Goal: Check status: Check status

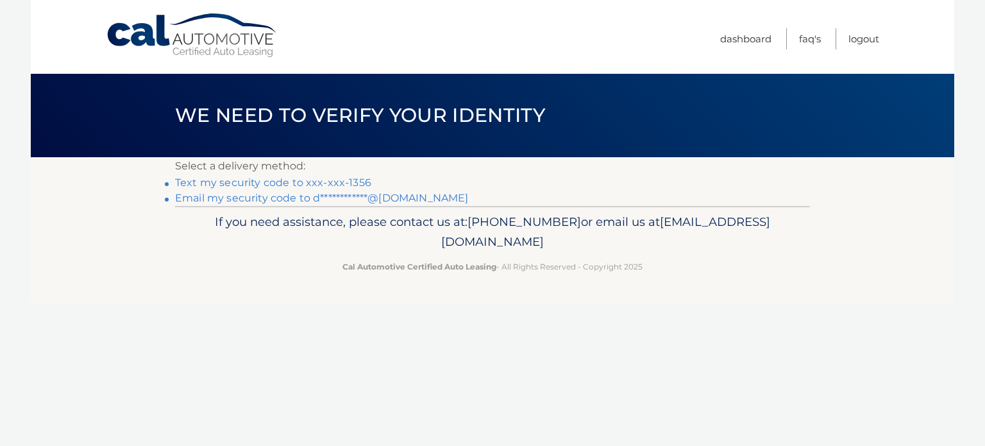
click at [228, 183] on link "Text my security code to xxx-xxx-1356" at bounding box center [273, 182] width 196 height 12
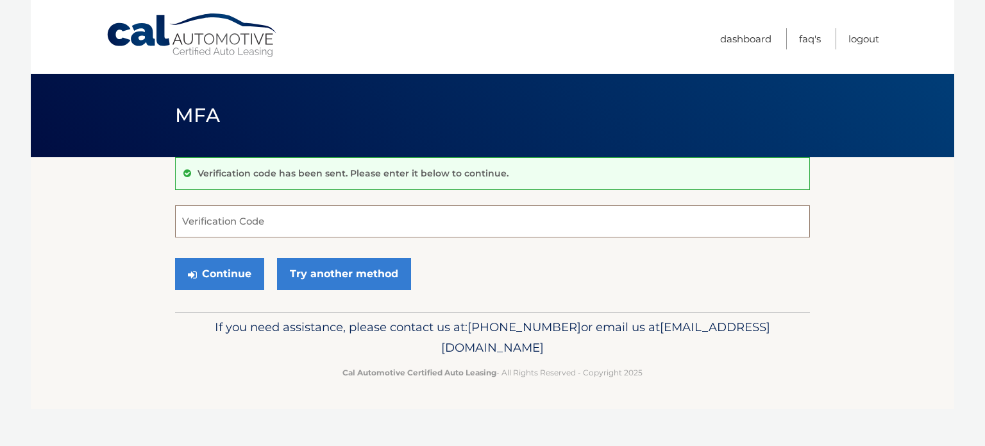
click at [242, 222] on input "Verification Code" at bounding box center [492, 221] width 635 height 32
type input "656585"
click at [175, 258] on button "Continue" at bounding box center [219, 274] width 89 height 32
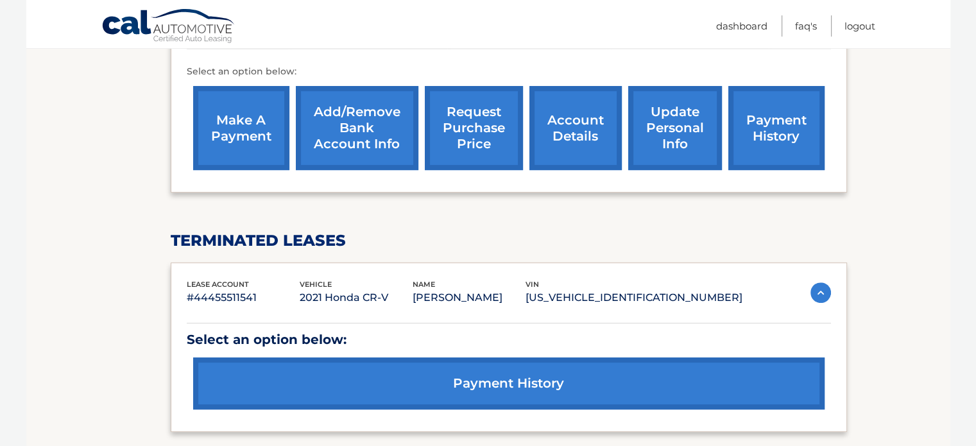
scroll to position [513, 0]
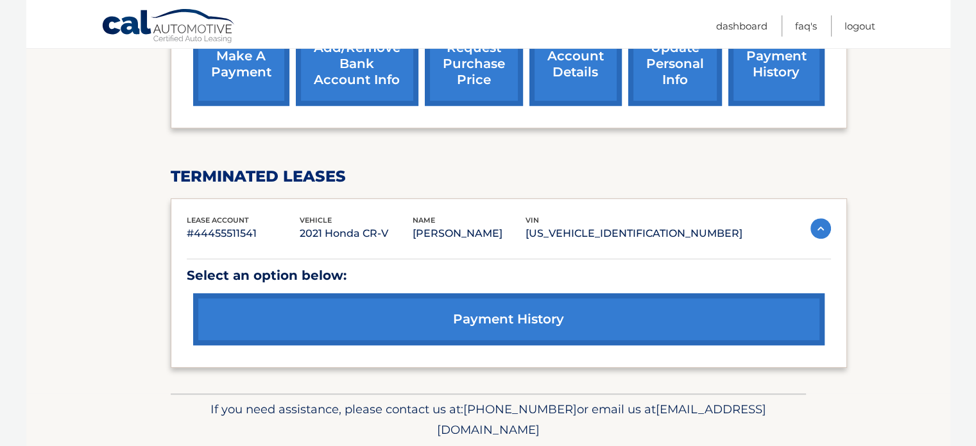
click at [500, 316] on link "payment history" at bounding box center [508, 319] width 631 height 52
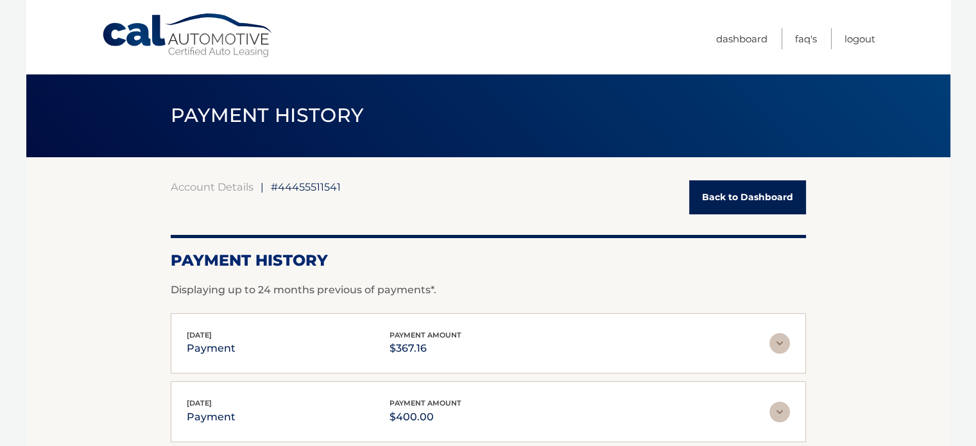
drag, startPoint x: 717, startPoint y: 200, endPoint x: 691, endPoint y: 201, distance: 25.7
click at [718, 199] on link "Back to Dashboard" at bounding box center [747, 197] width 117 height 34
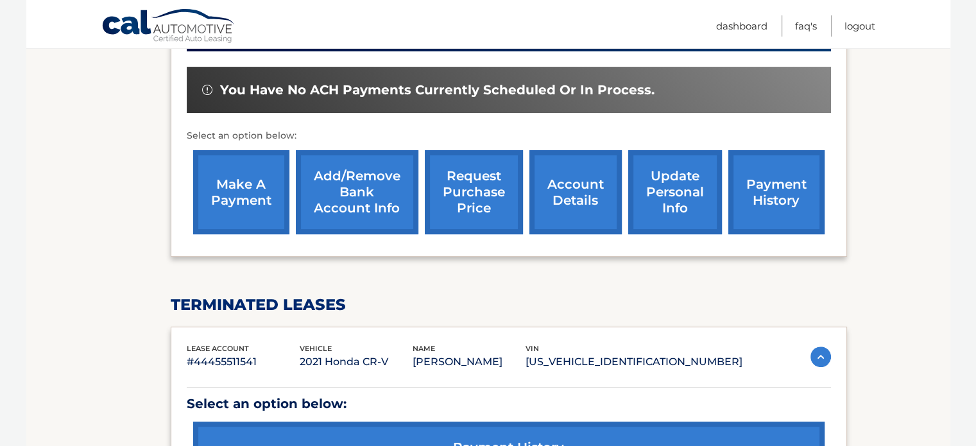
scroll to position [321, 0]
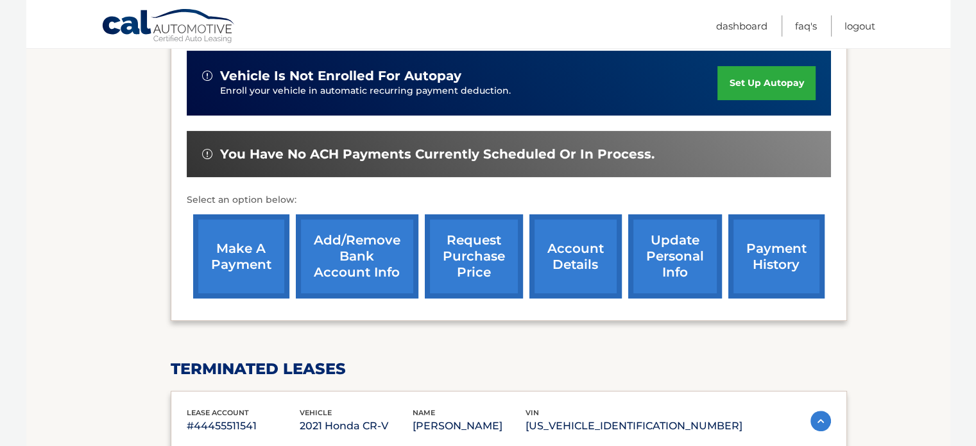
click at [576, 251] on link "account details" at bounding box center [575, 256] width 92 height 84
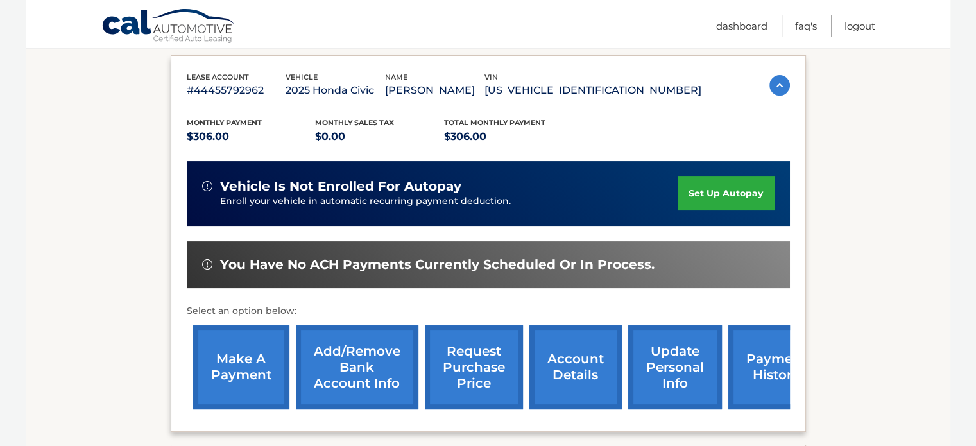
scroll to position [257, 0]
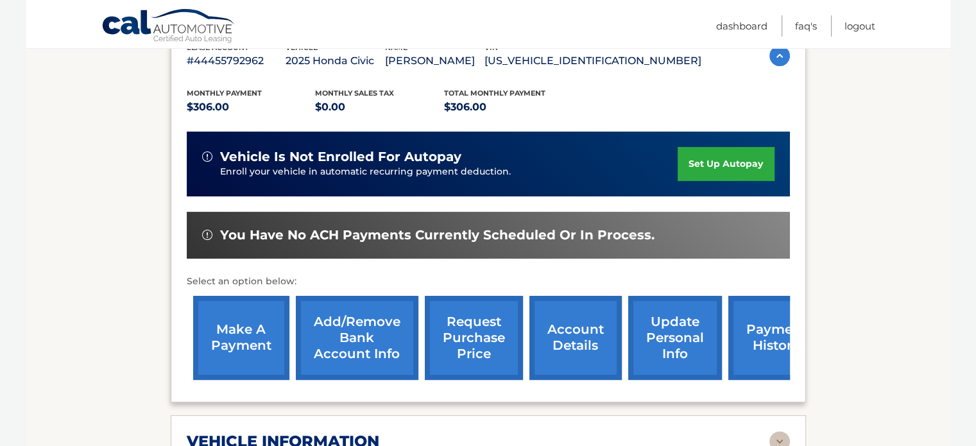
click at [758, 340] on link "payment history" at bounding box center [776, 338] width 96 height 84
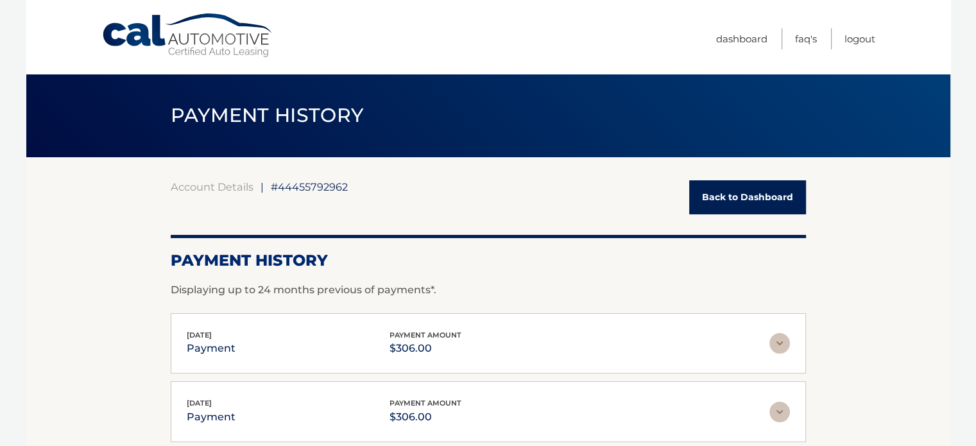
click at [726, 196] on link "Back to Dashboard" at bounding box center [747, 197] width 117 height 34
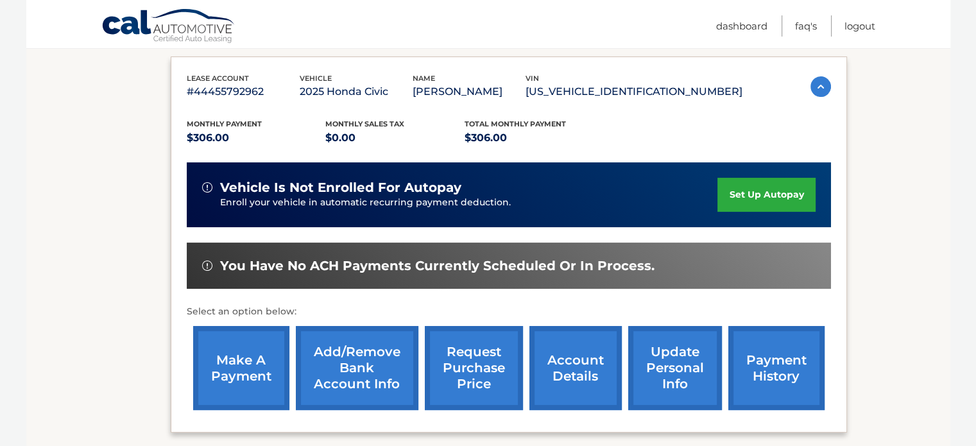
scroll to position [257, 0]
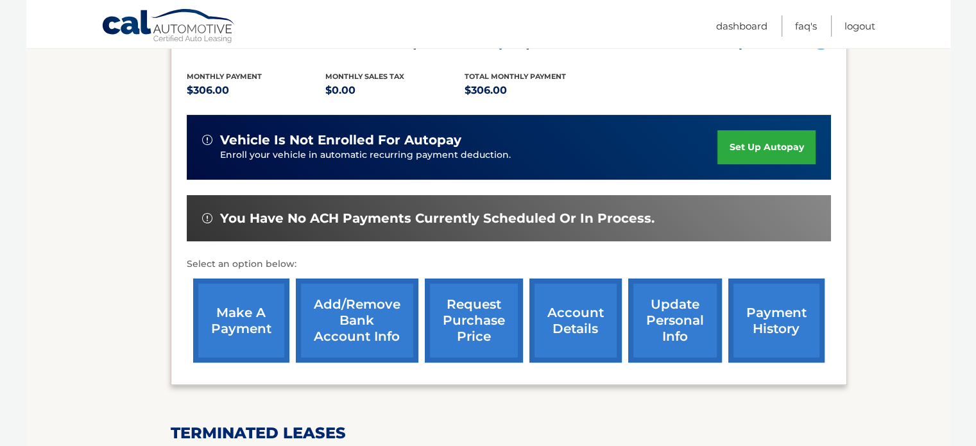
click at [572, 312] on link "account details" at bounding box center [575, 320] width 92 height 84
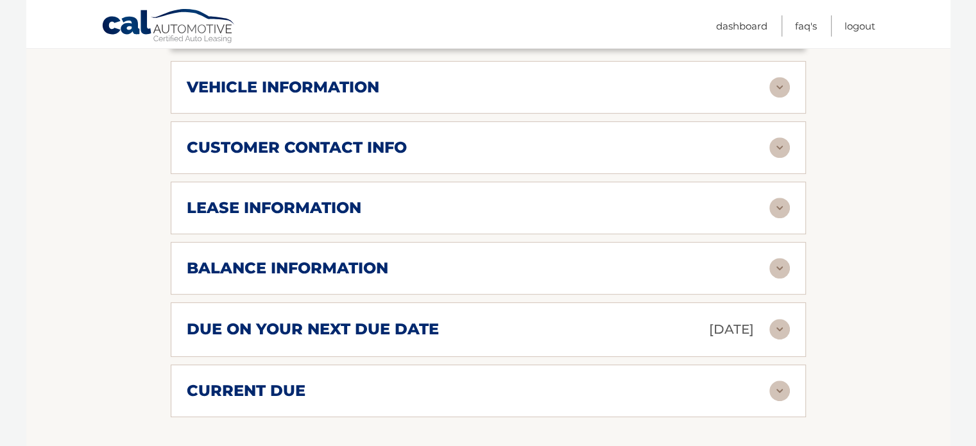
scroll to position [641, 0]
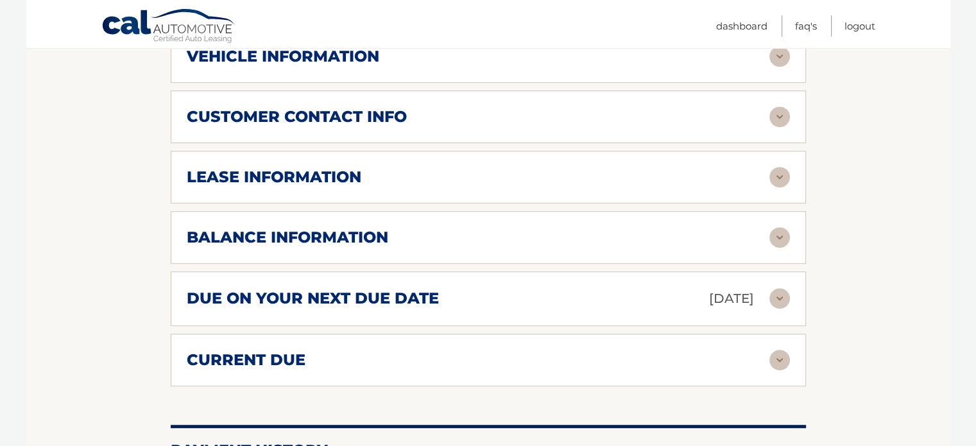
click at [777, 292] on img at bounding box center [779, 298] width 21 height 21
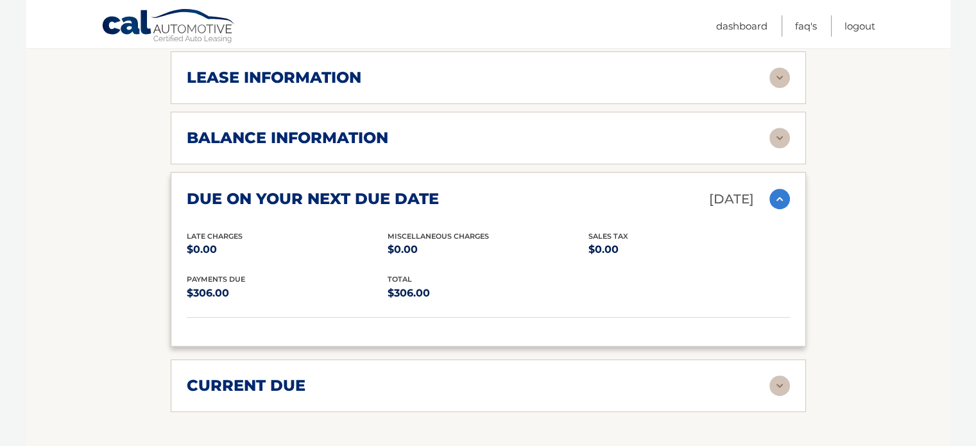
scroll to position [770, 0]
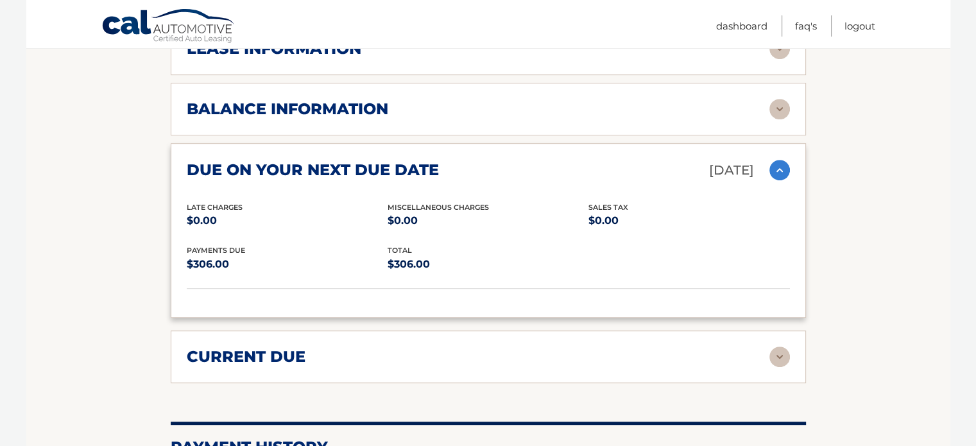
click at [782, 352] on img at bounding box center [779, 356] width 21 height 21
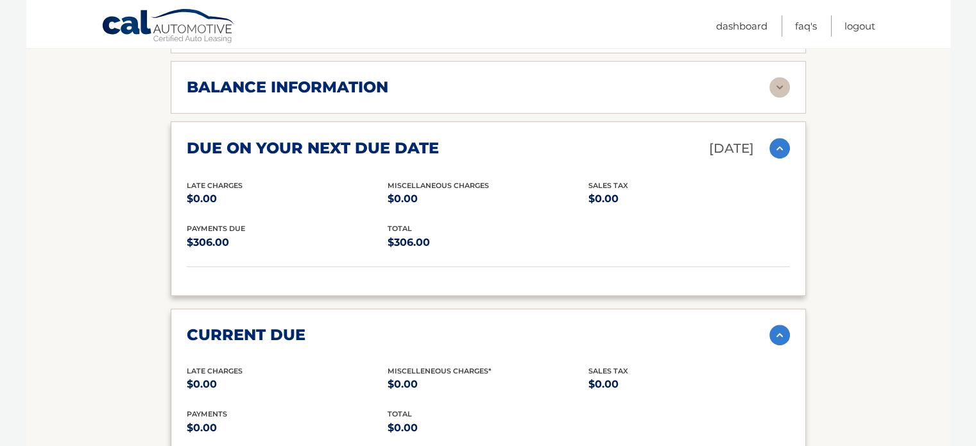
scroll to position [705, 0]
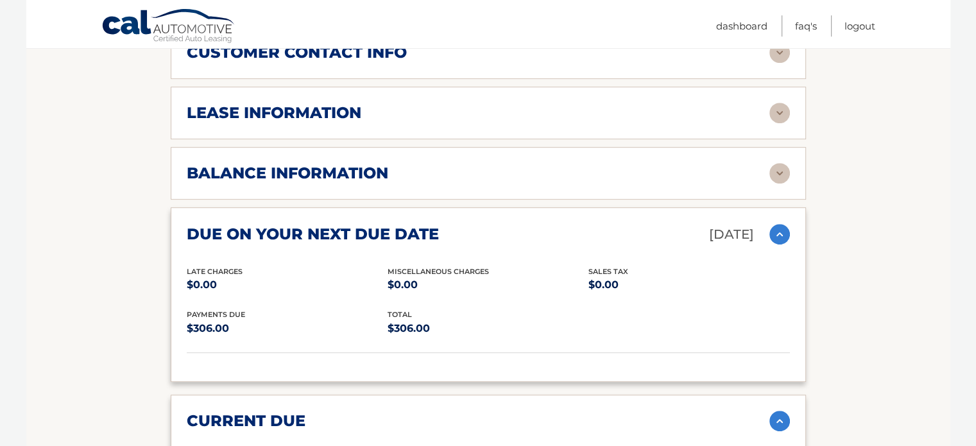
click at [770, 173] on img at bounding box center [779, 173] width 21 height 21
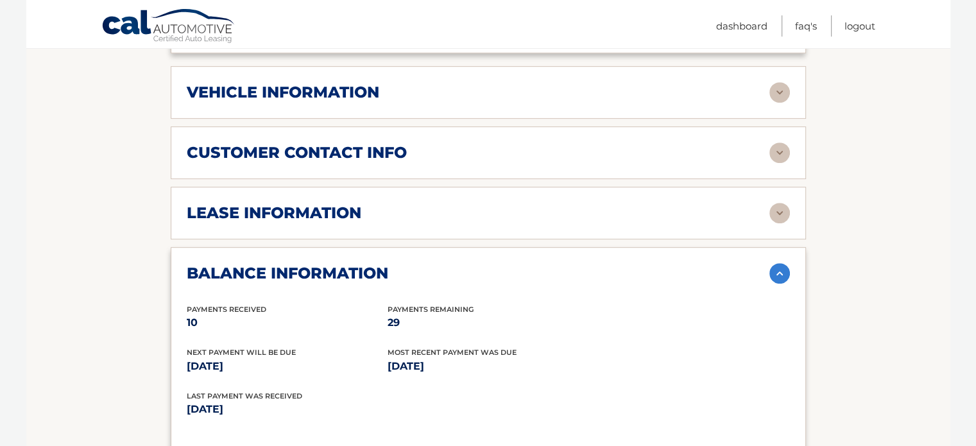
scroll to position [577, 0]
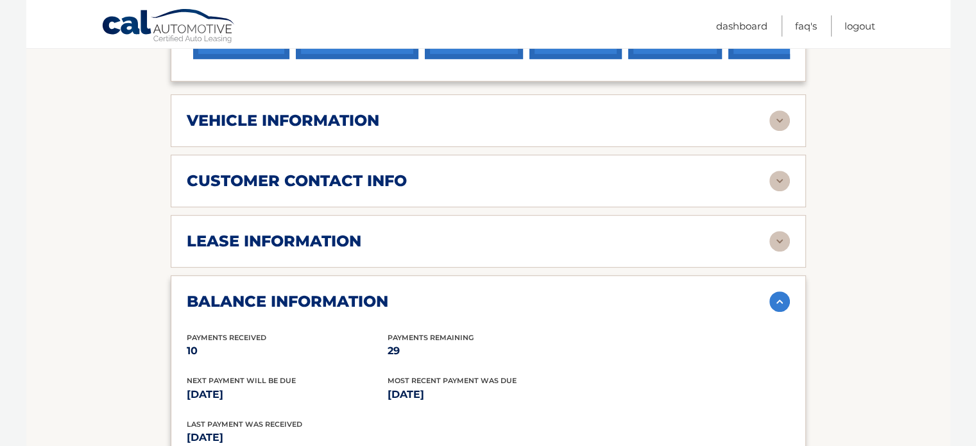
click at [779, 237] on img at bounding box center [779, 241] width 21 height 21
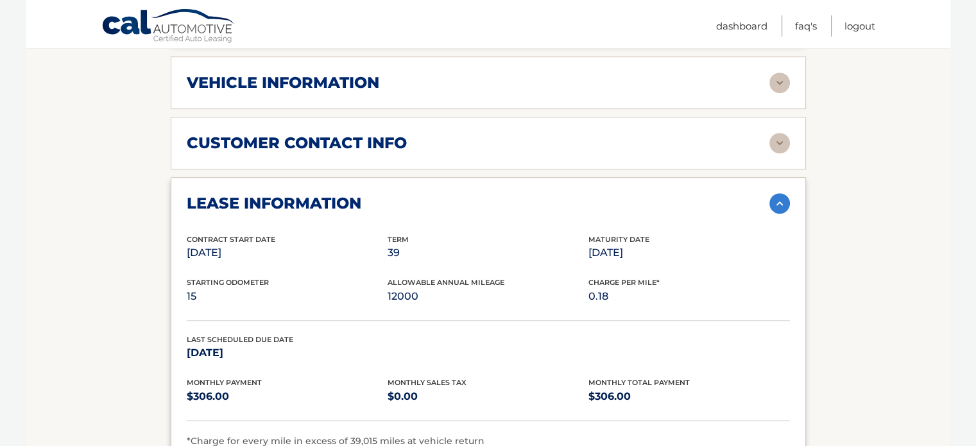
scroll to position [641, 0]
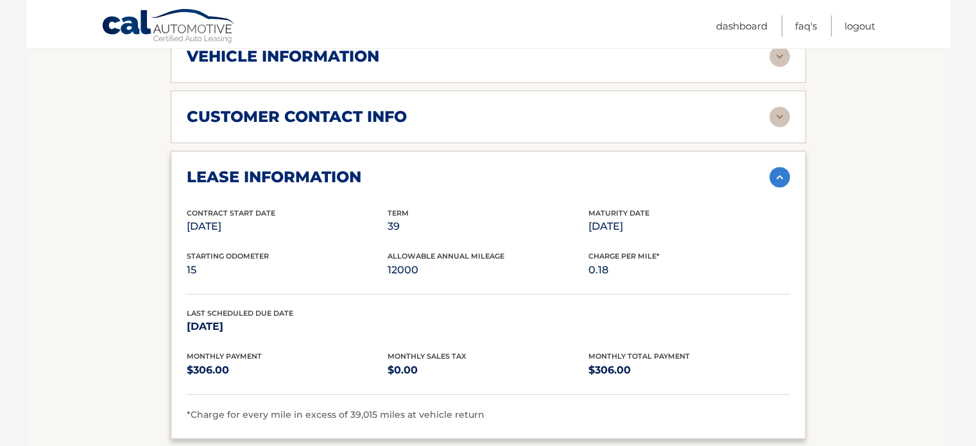
click at [786, 171] on img at bounding box center [779, 177] width 21 height 21
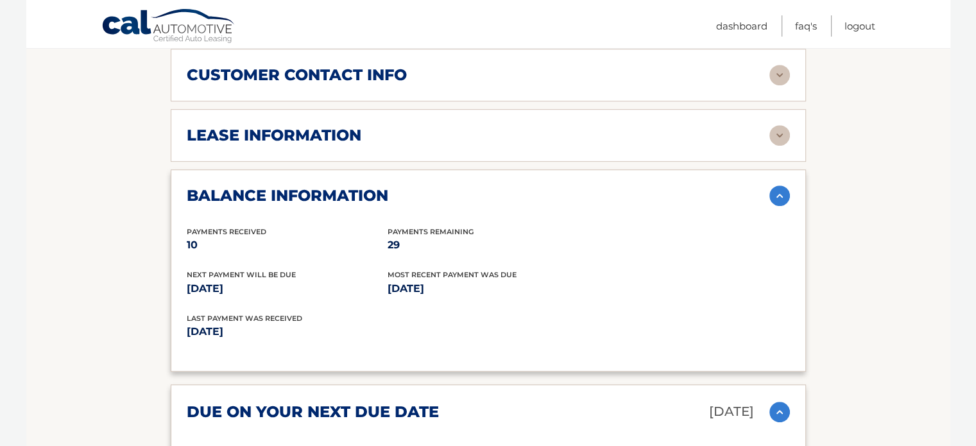
scroll to position [705, 0]
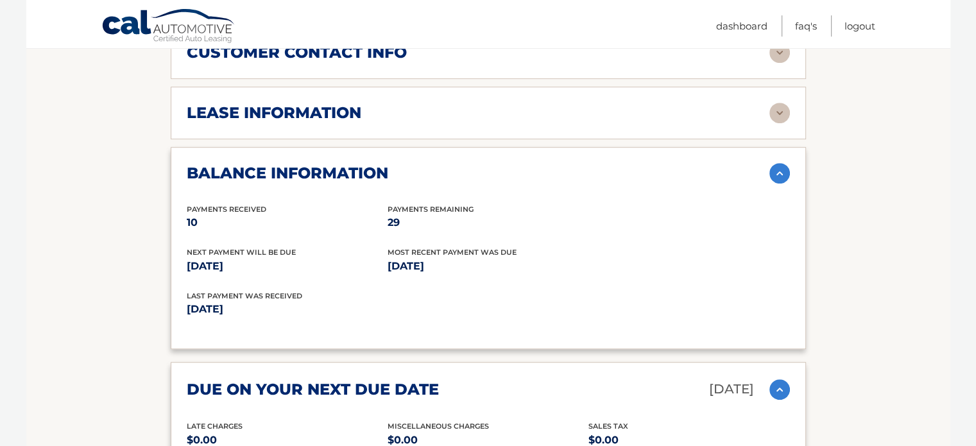
click at [780, 169] on img at bounding box center [779, 173] width 21 height 21
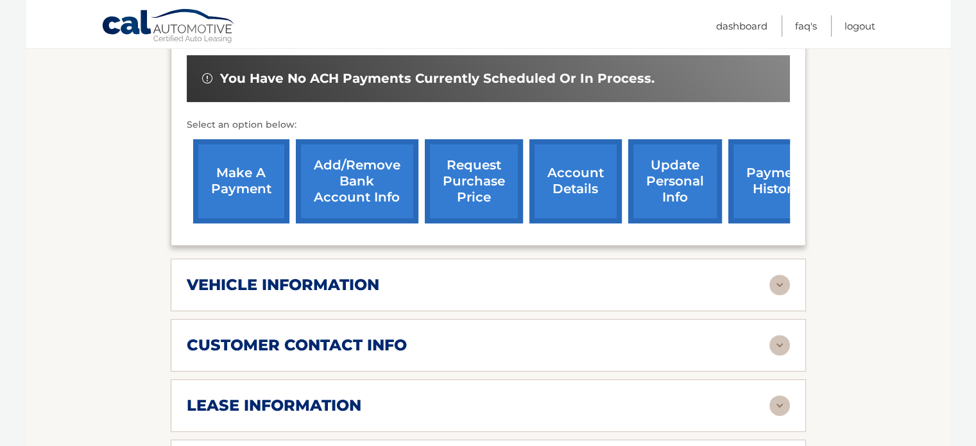
scroll to position [385, 0]
